Goal: Transaction & Acquisition: Download file/media

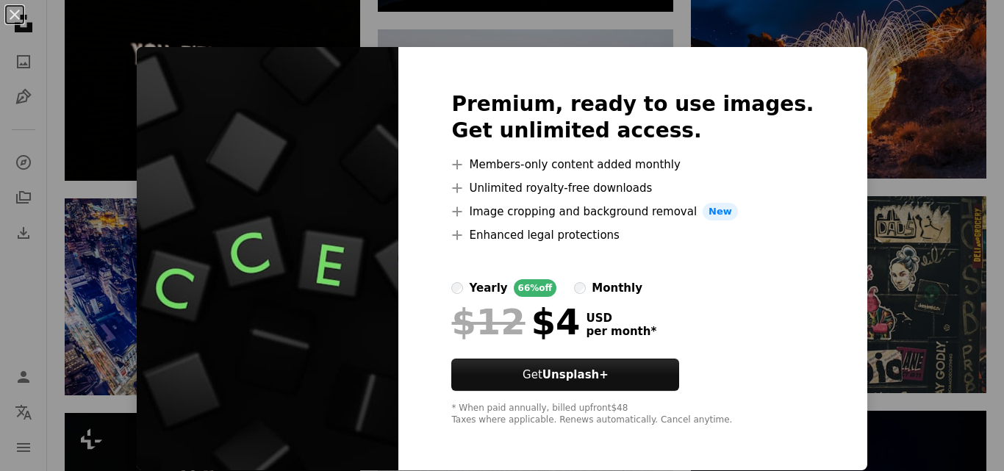
scroll to position [10773, 0]
drag, startPoint x: 11, startPoint y: 12, endPoint x: 558, endPoint y: 220, distance: 585.5
click at [11, 12] on button "An X shape" at bounding box center [15, 15] width 18 height 18
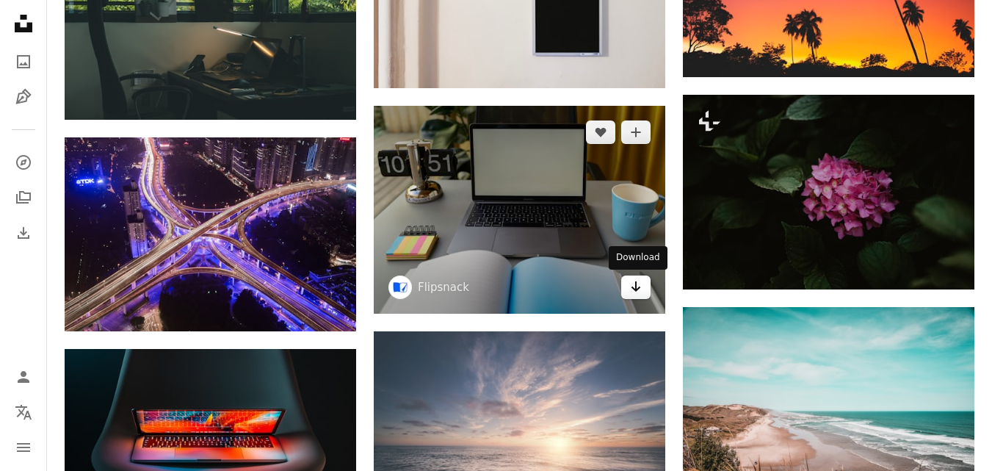
scroll to position [13981, 0]
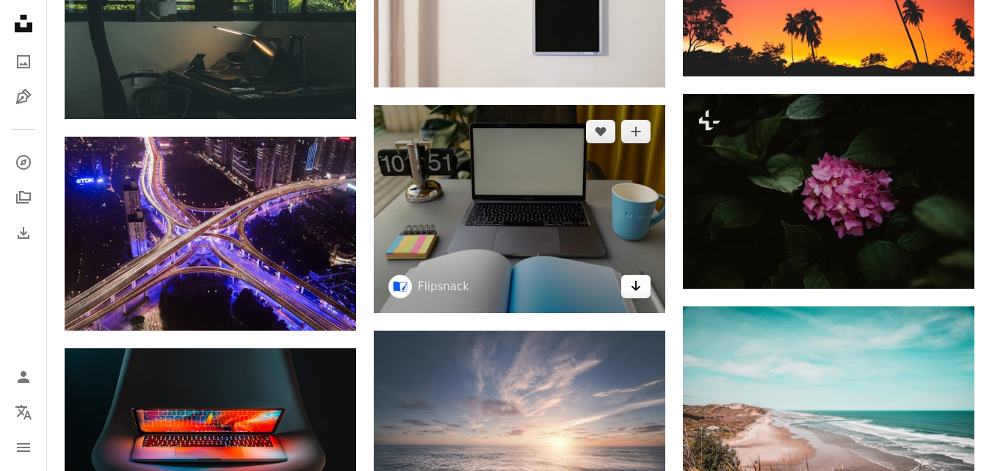
click at [636, 284] on icon "Download" at bounding box center [637, 286] width 10 height 10
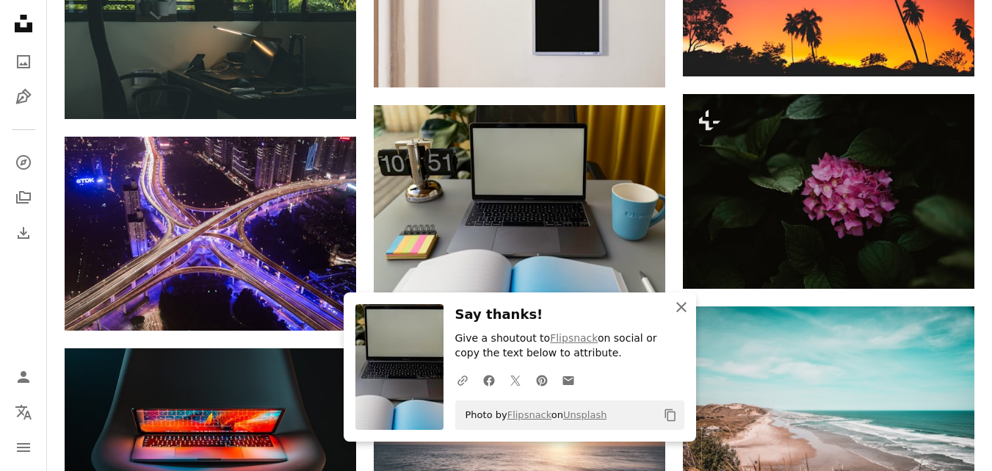
click at [677, 313] on icon "An X shape" at bounding box center [682, 307] width 18 height 18
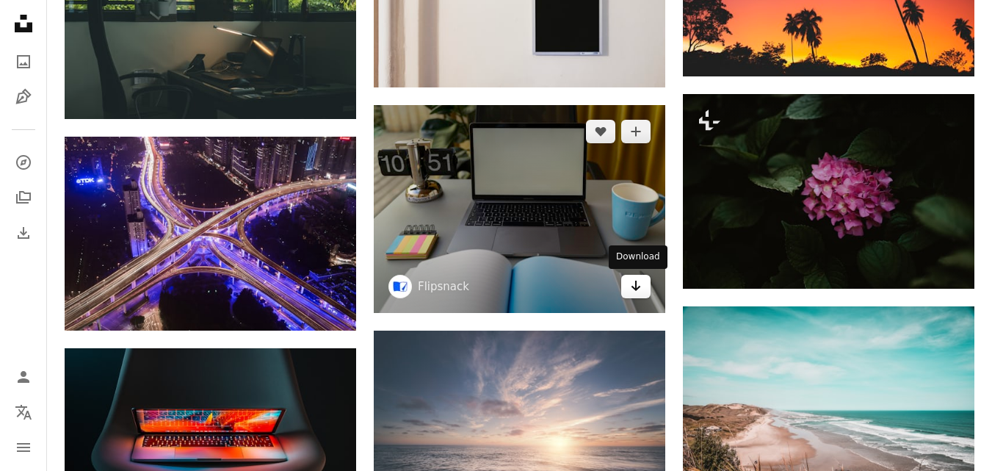
click at [641, 289] on icon "Arrow pointing down" at bounding box center [636, 286] width 12 height 18
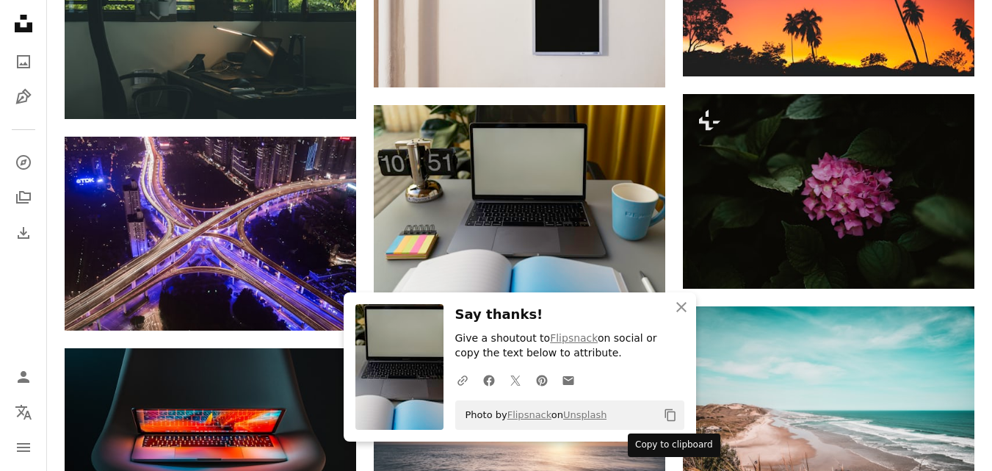
click at [669, 420] on icon "Copy to clipboard" at bounding box center [670, 415] width 10 height 12
click at [682, 305] on icon "button" at bounding box center [682, 307] width 10 height 10
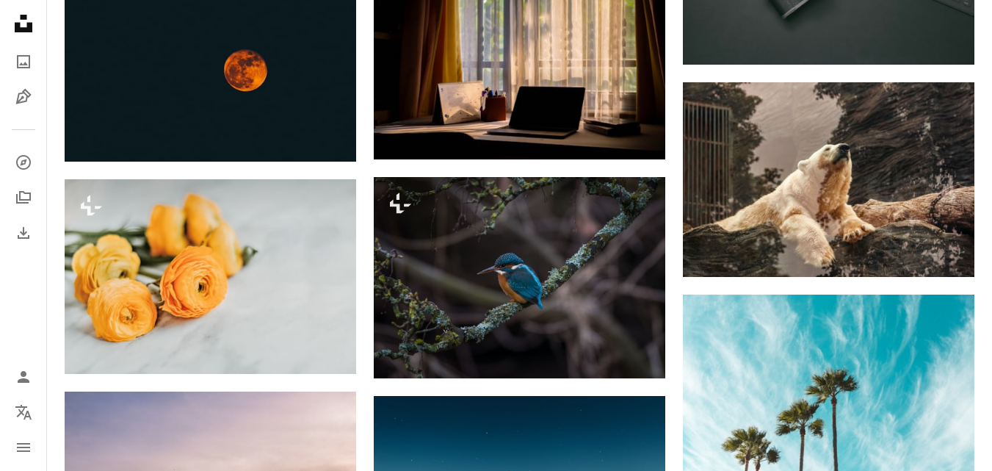
scroll to position [15892, 0]
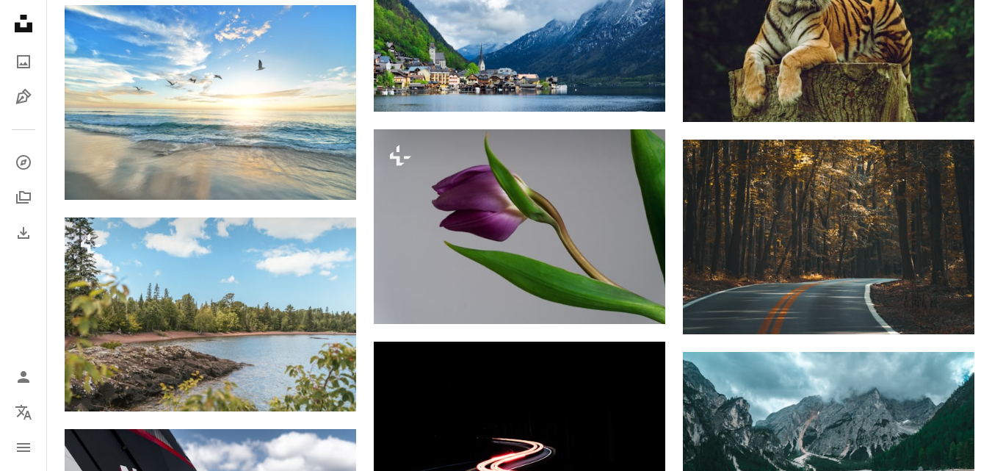
scroll to position [23458, 0]
